Goal: Information Seeking & Learning: Learn about a topic

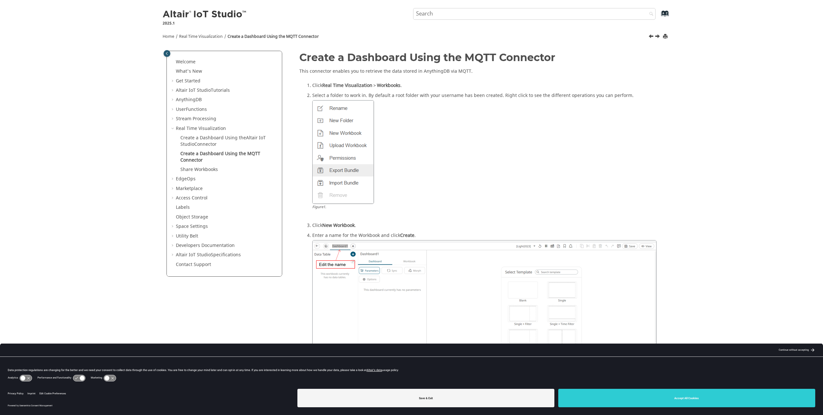
click at [175, 13] on img at bounding box center [205, 14] width 85 height 10
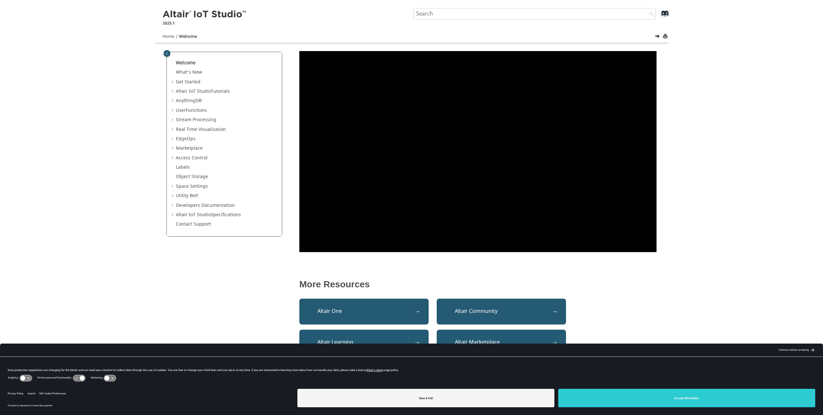
scroll to position [6, 0]
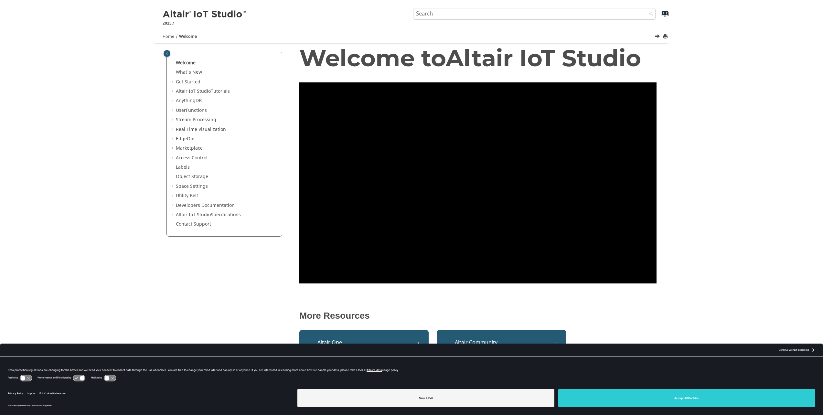
click at [167, 78] on div "Welcome What's New View new features for Altair IoT Studio 's latest release. G…" at bounding box center [225, 144] width 116 height 185
click at [179, 79] on link "Get Started" at bounding box center [188, 82] width 25 height 7
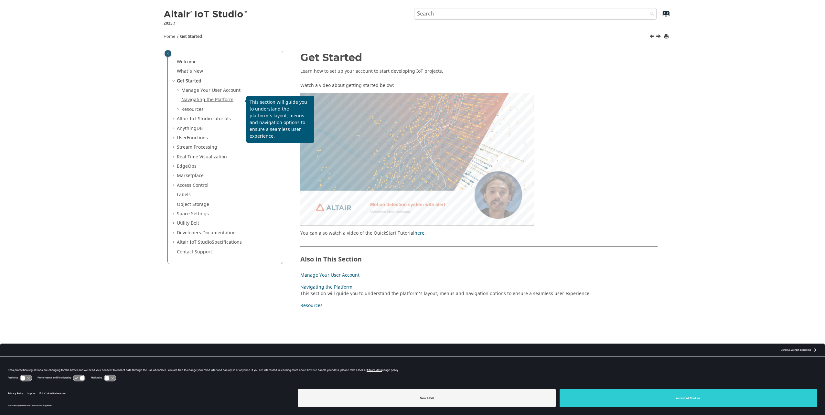
click at [219, 100] on link "Navigating the Platform" at bounding box center [207, 99] width 52 height 7
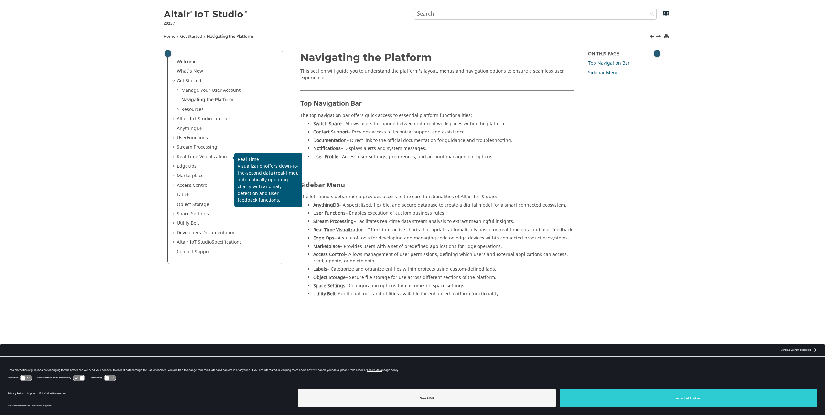
click at [206, 154] on span "Real Time Visualization" at bounding box center [202, 157] width 50 height 7
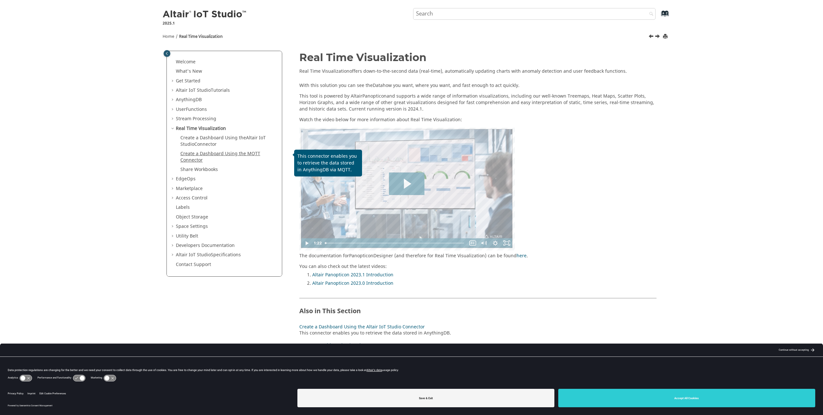
click at [231, 152] on link "Create a Dashboard Using the MQTT Connector" at bounding box center [220, 156] width 80 height 13
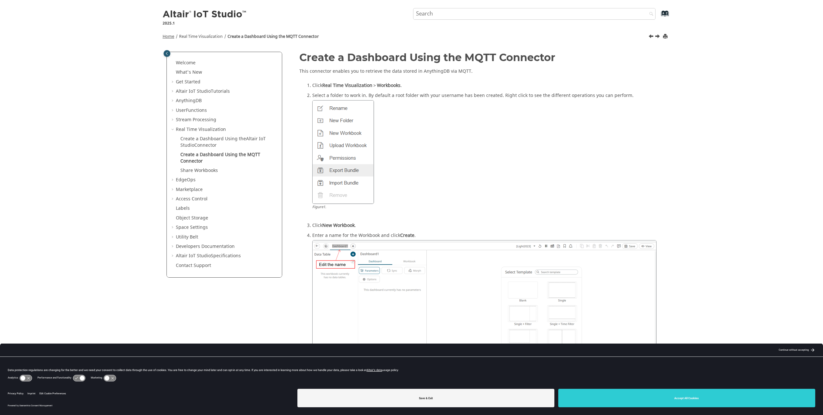
click at [165, 35] on span "Home" at bounding box center [169, 37] width 12 height 6
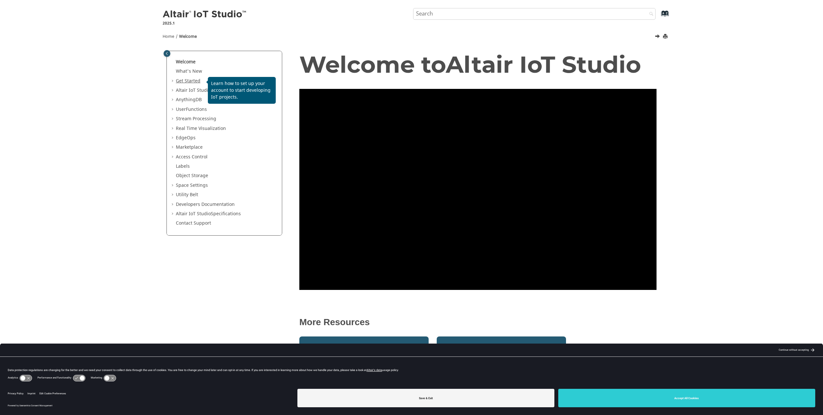
click at [186, 79] on link "Get Started" at bounding box center [188, 81] width 25 height 7
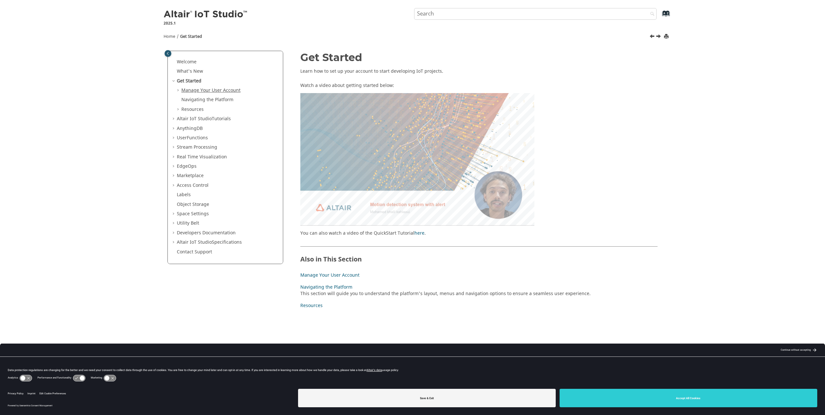
click at [208, 87] on link "Manage Your User Account" at bounding box center [210, 90] width 59 height 7
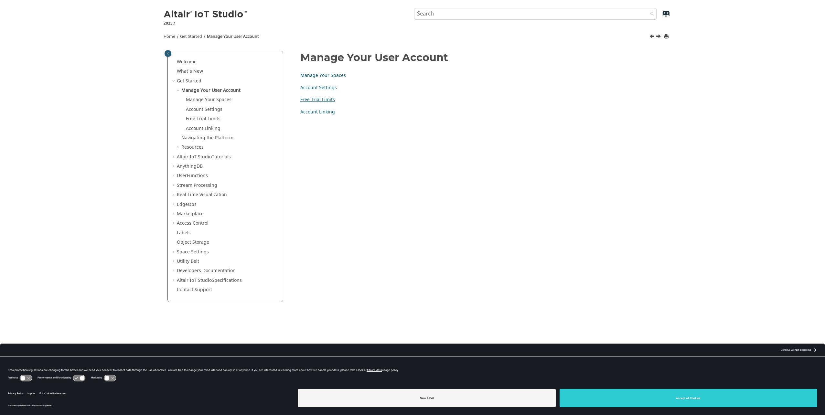
click at [317, 100] on link "Free Trial Limits" at bounding box center [317, 99] width 35 height 7
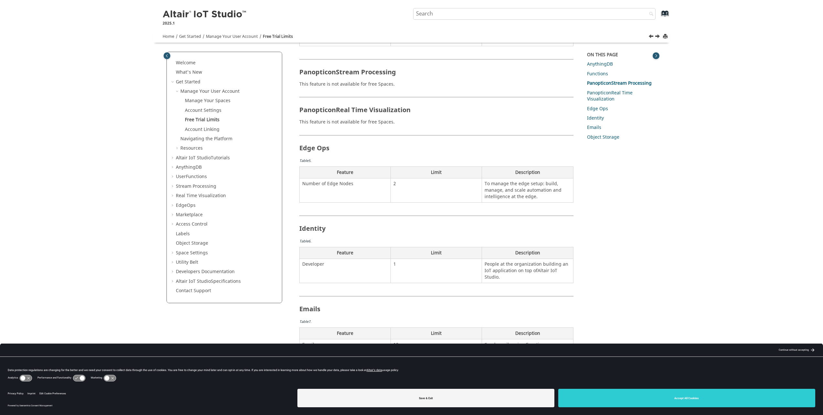
scroll to position [441, 0]
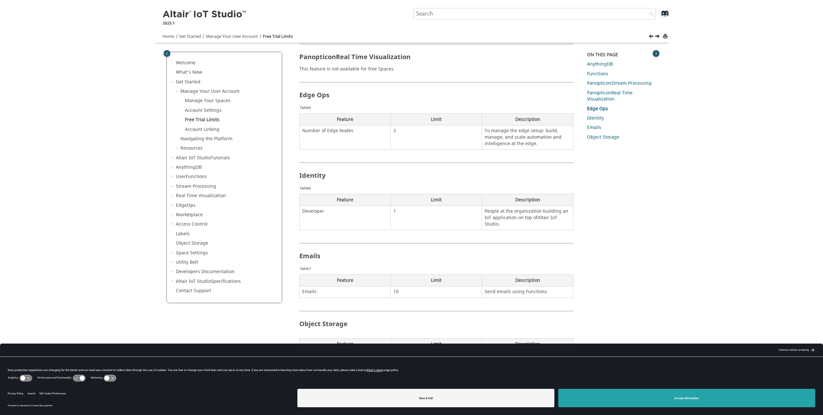
click at [644, 400] on button "Accept All Cookies" at bounding box center [686, 398] width 257 height 18
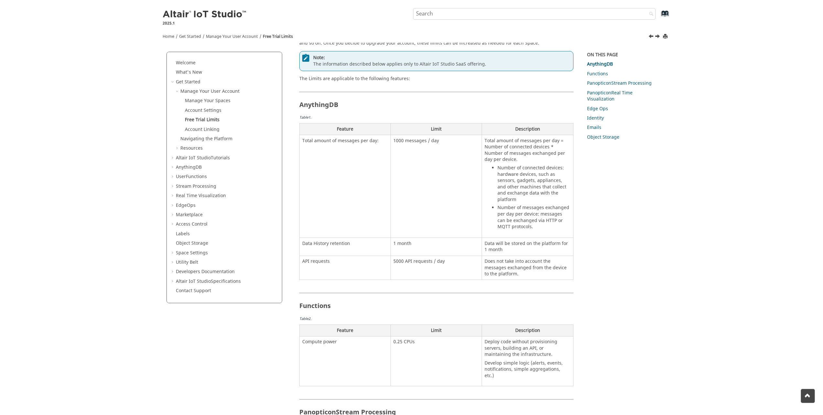
scroll to position [0, 0]
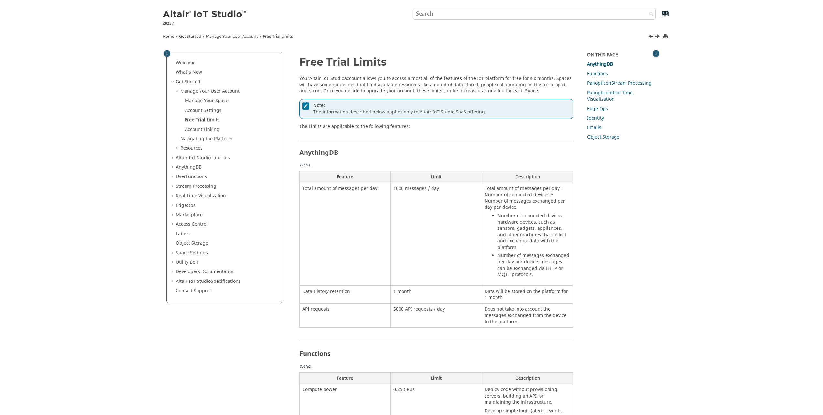
click at [210, 108] on link "Account Settings" at bounding box center [203, 110] width 37 height 7
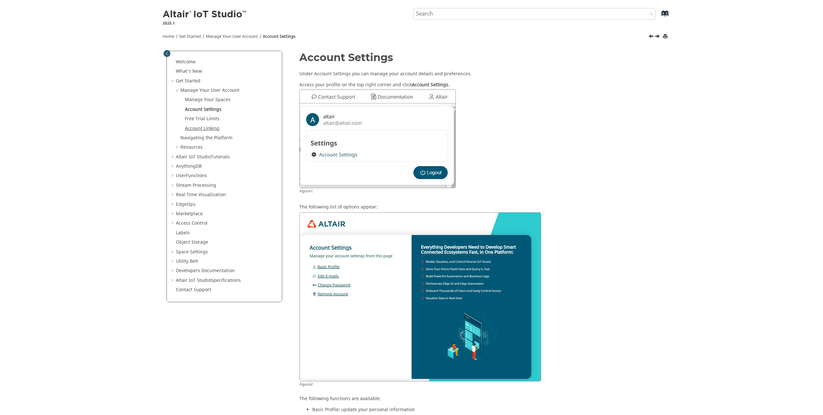
click at [211, 127] on link "Account Linking" at bounding box center [202, 128] width 35 height 7
